Goal: Find specific page/section: Find specific page/section

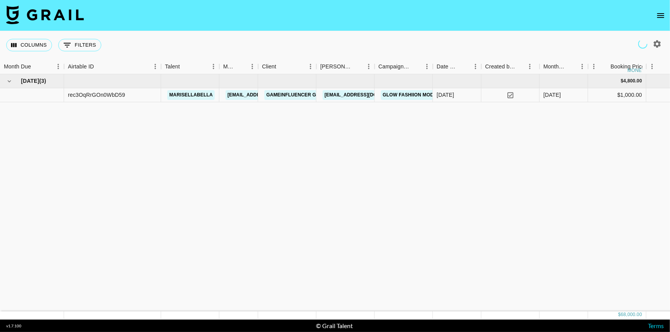
click at [662, 19] on icon "open drawer" at bounding box center [660, 15] width 9 height 9
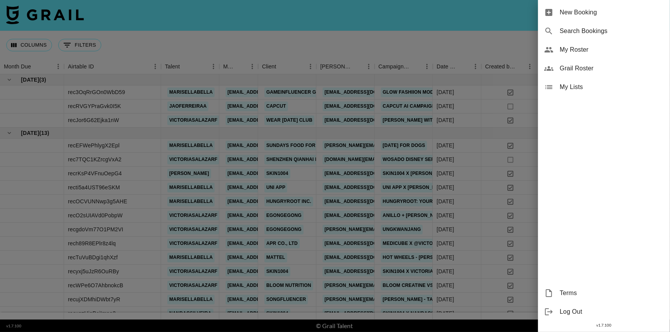
click at [588, 50] on span "My Roster" at bounding box center [612, 49] width 104 height 9
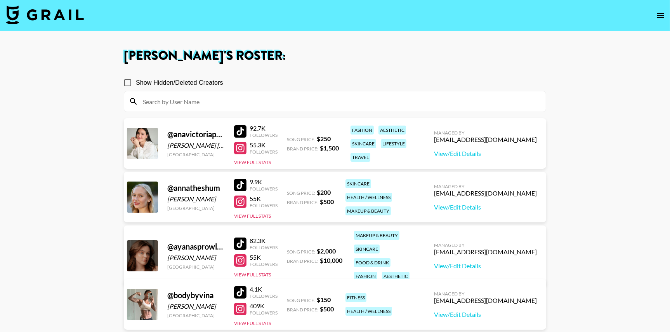
click at [385, 100] on input at bounding box center [339, 101] width 403 height 12
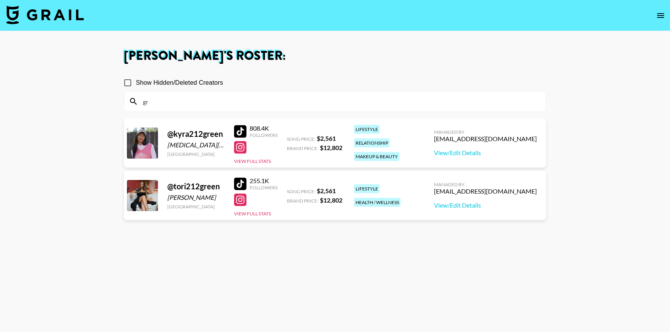
type input "g"
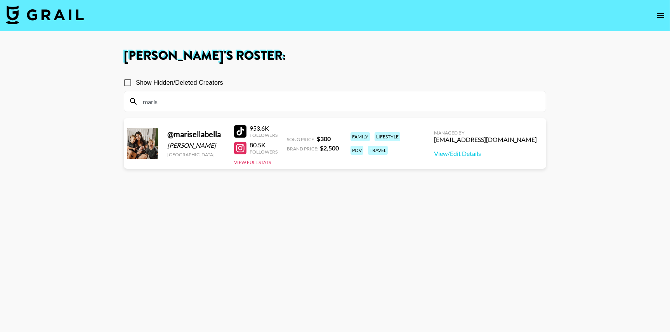
click at [323, 225] on section "Show Hidden/Deleted Creators maris @ marisellabella Marisella Lafata United Sta…" at bounding box center [335, 203] width 423 height 270
click at [243, 130] on div at bounding box center [240, 131] width 12 height 12
click at [241, 150] on div at bounding box center [240, 148] width 12 height 12
drag, startPoint x: 170, startPoint y: 103, endPoint x: 83, endPoint y: 101, distance: 87.0
click at [83, 101] on main "Thais Reis 's Roster: Show Hidden/Deleted Creators maris @ marisellabella Maris…" at bounding box center [335, 193] width 670 height 325
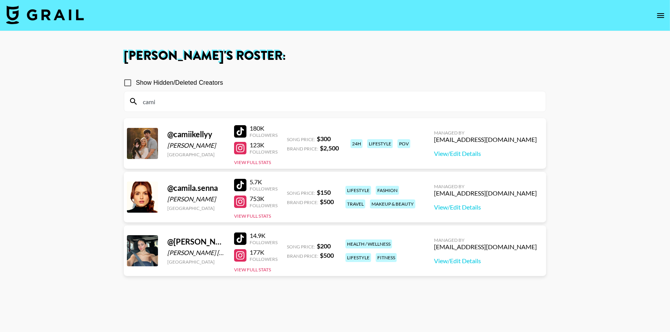
type input "cami"
click at [90, 161] on main "Thais Reis 's Roster: Show Hidden/Deleted Creators cami @ camiikellyy cami wade…" at bounding box center [335, 193] width 670 height 325
click at [242, 130] on div at bounding box center [240, 131] width 12 height 12
click at [243, 149] on div at bounding box center [240, 148] width 12 height 12
